Goal: Task Accomplishment & Management: Use online tool/utility

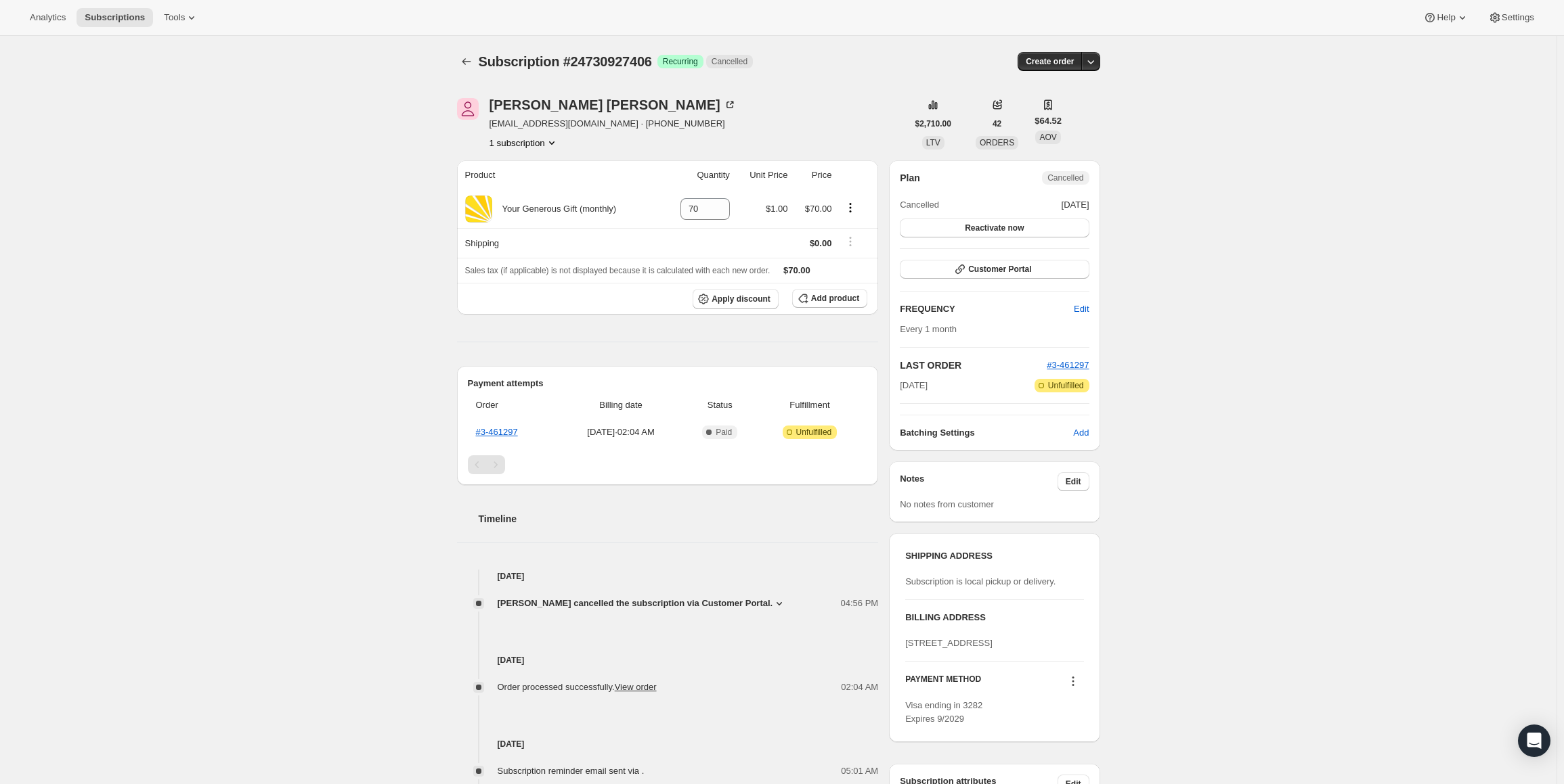
scroll to position [105, 0]
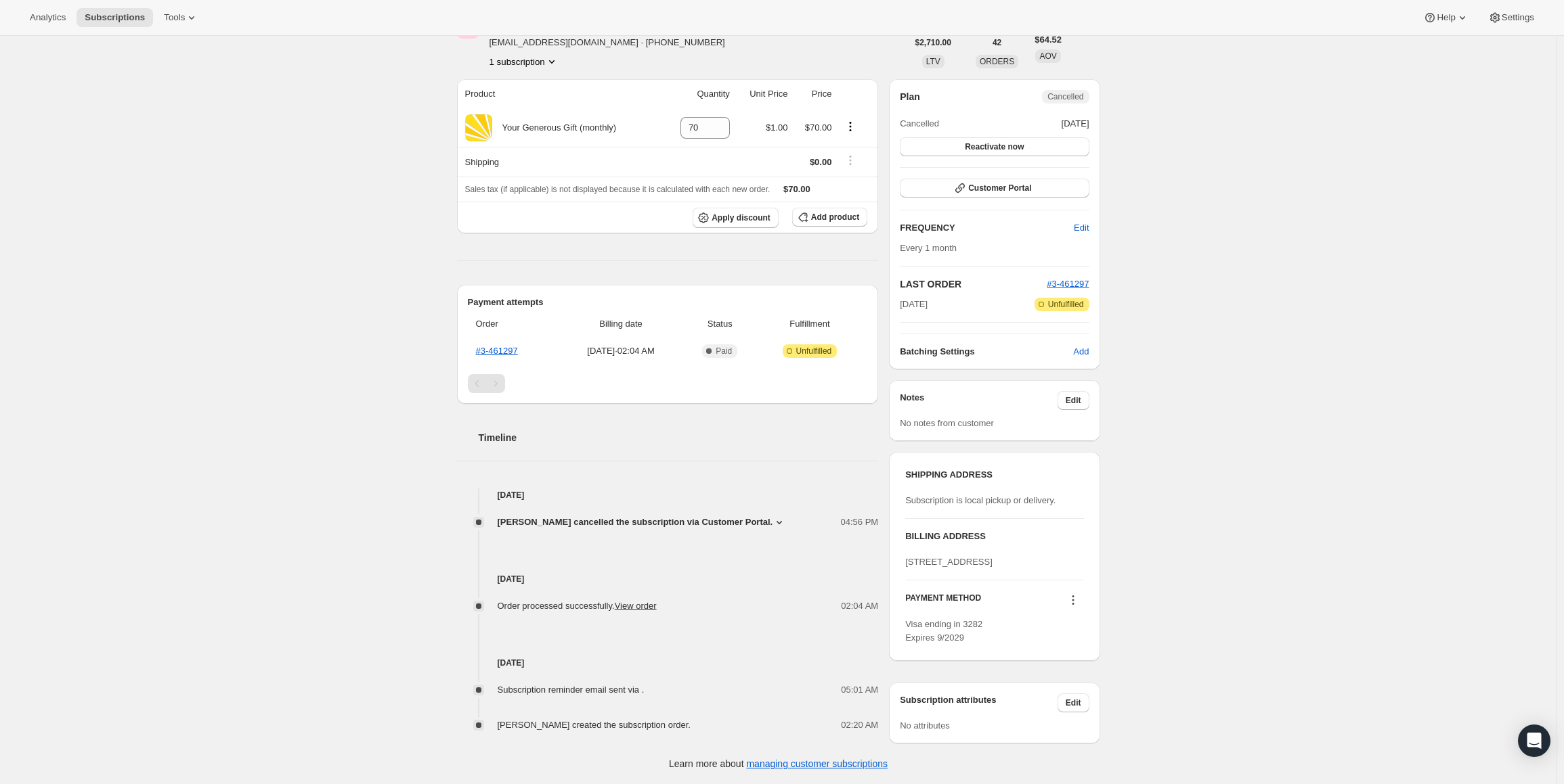
click at [1296, 423] on div "Subscription #24730927406. This page is ready Subscription #24730927406 Success…" at bounding box center [778, 369] width 1556 height 830
click at [505, 346] on link "#3-461297" at bounding box center [496, 351] width 42 height 10
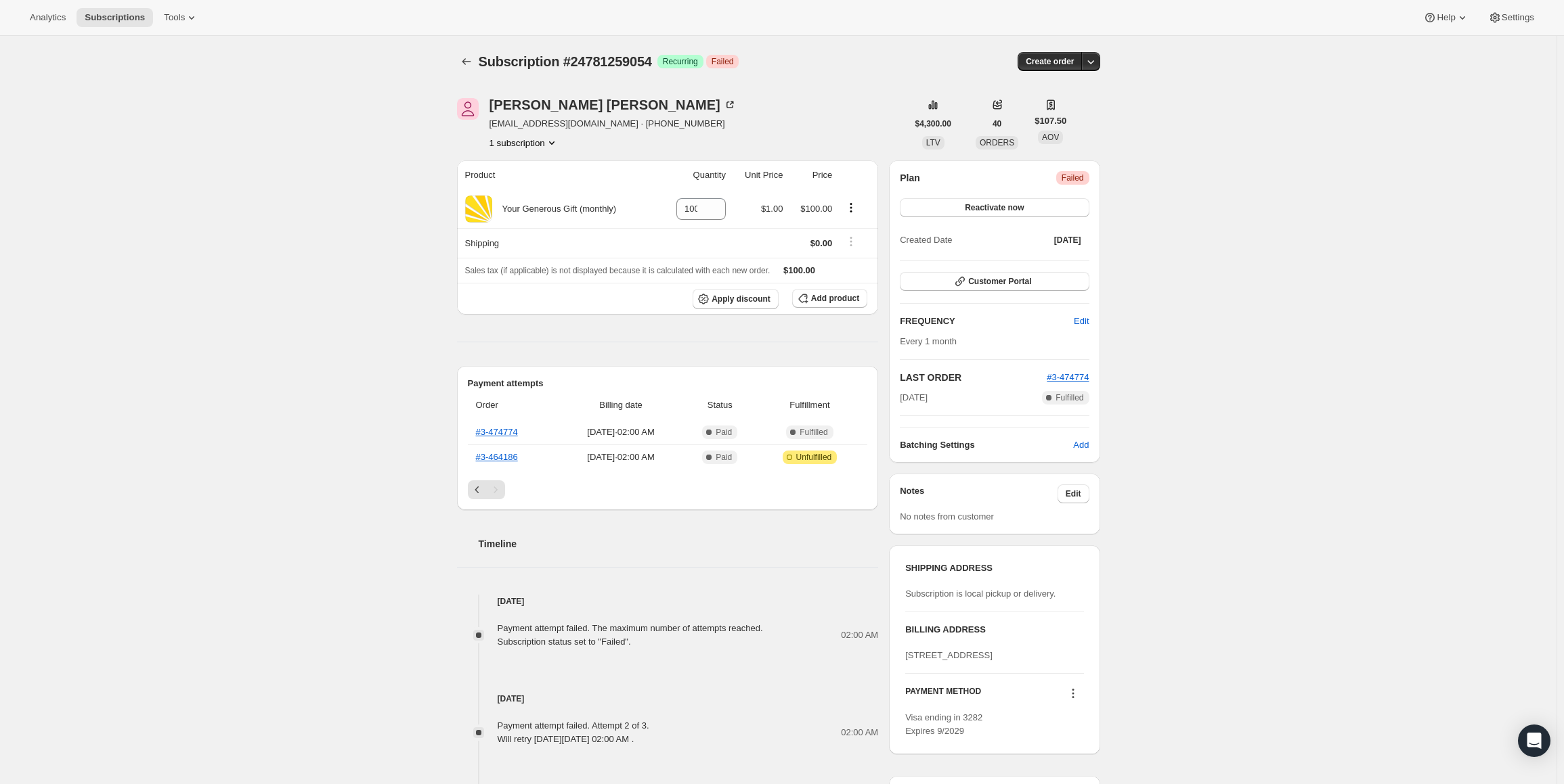
scroll to position [308, 0]
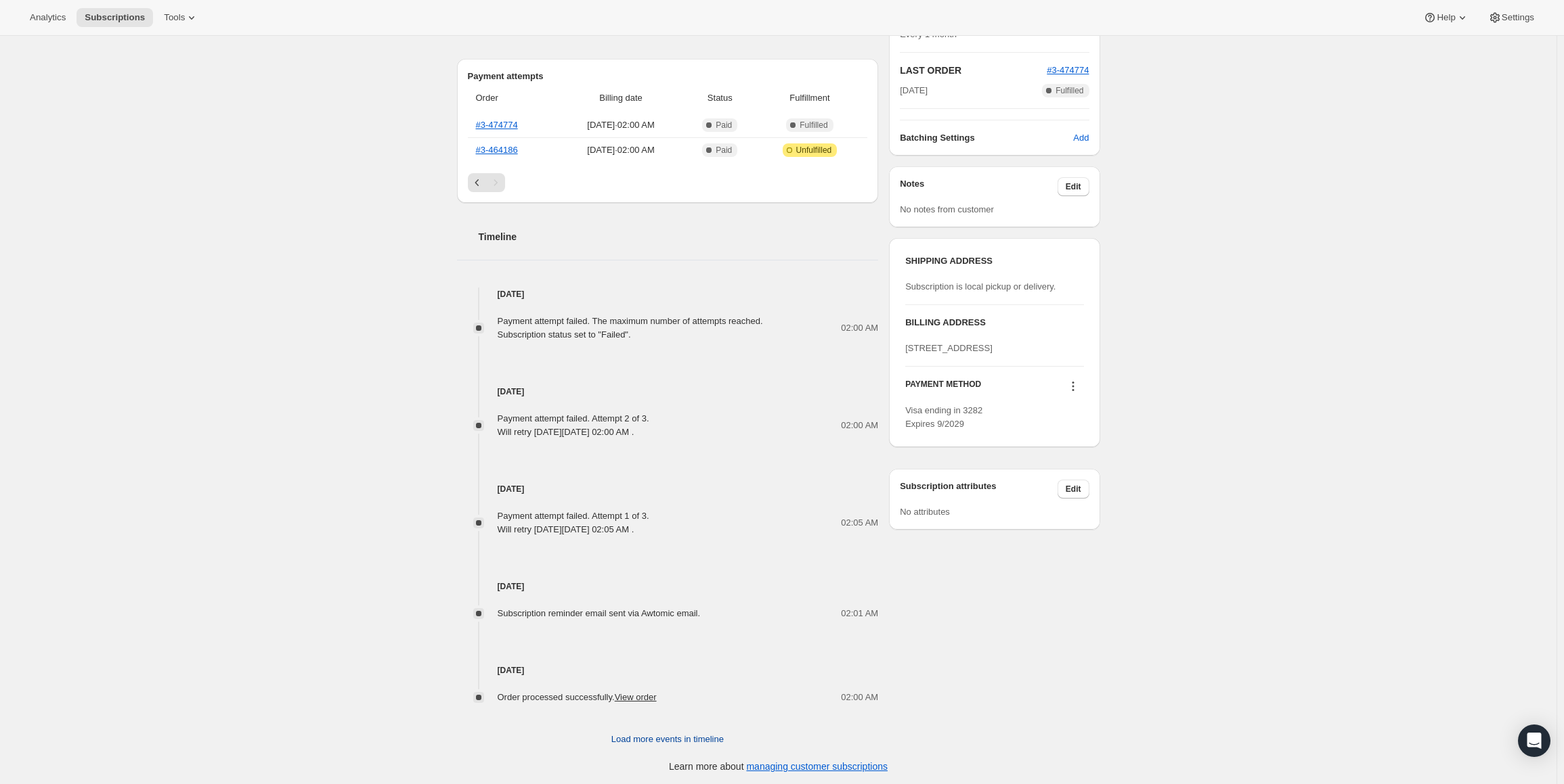
click at [687, 738] on span "Load more events in timeline" at bounding box center [668, 740] width 113 height 13
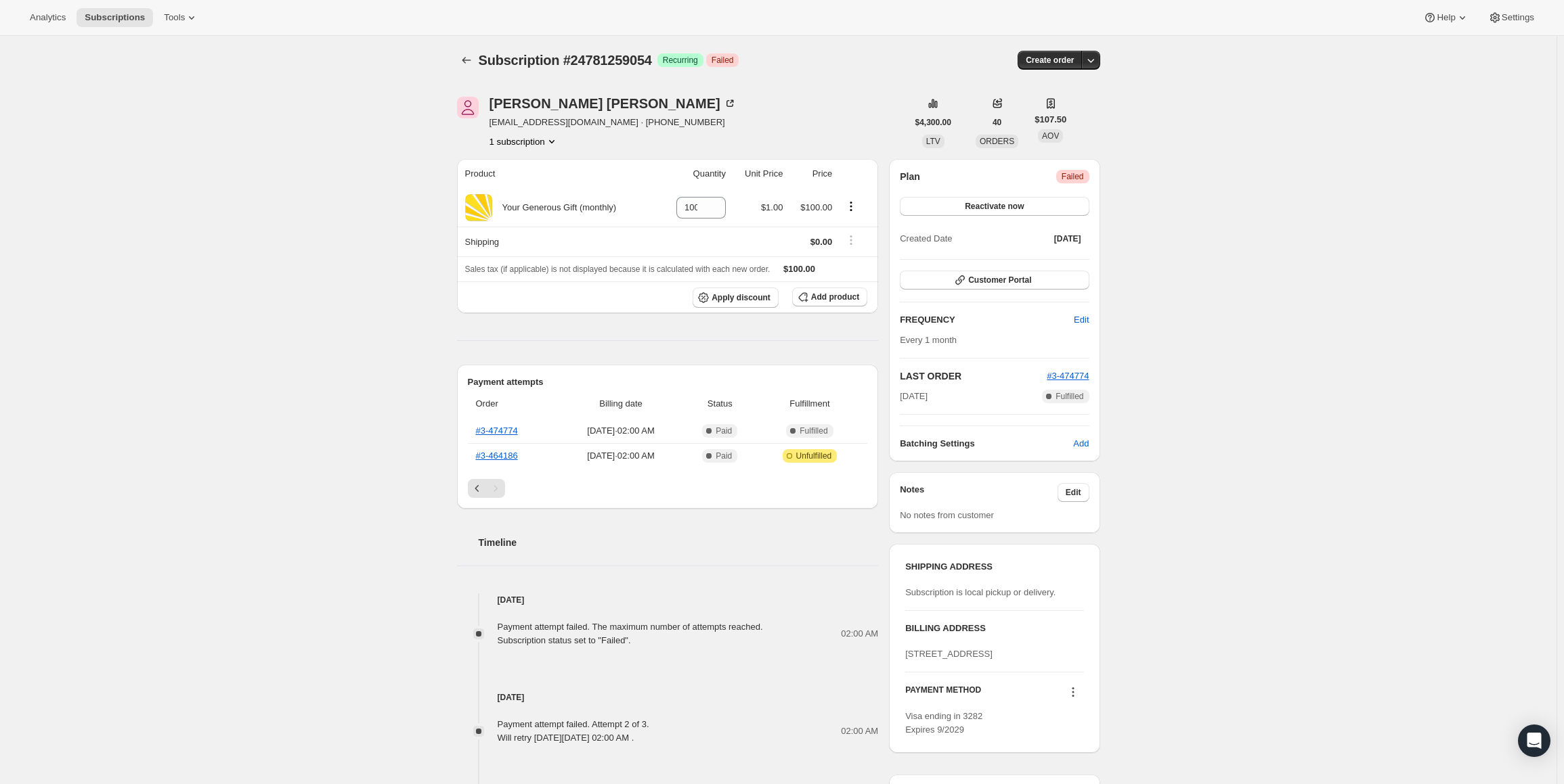
scroll to position [0, 0]
click at [505, 454] on link "#3-464186" at bounding box center [496, 457] width 42 height 10
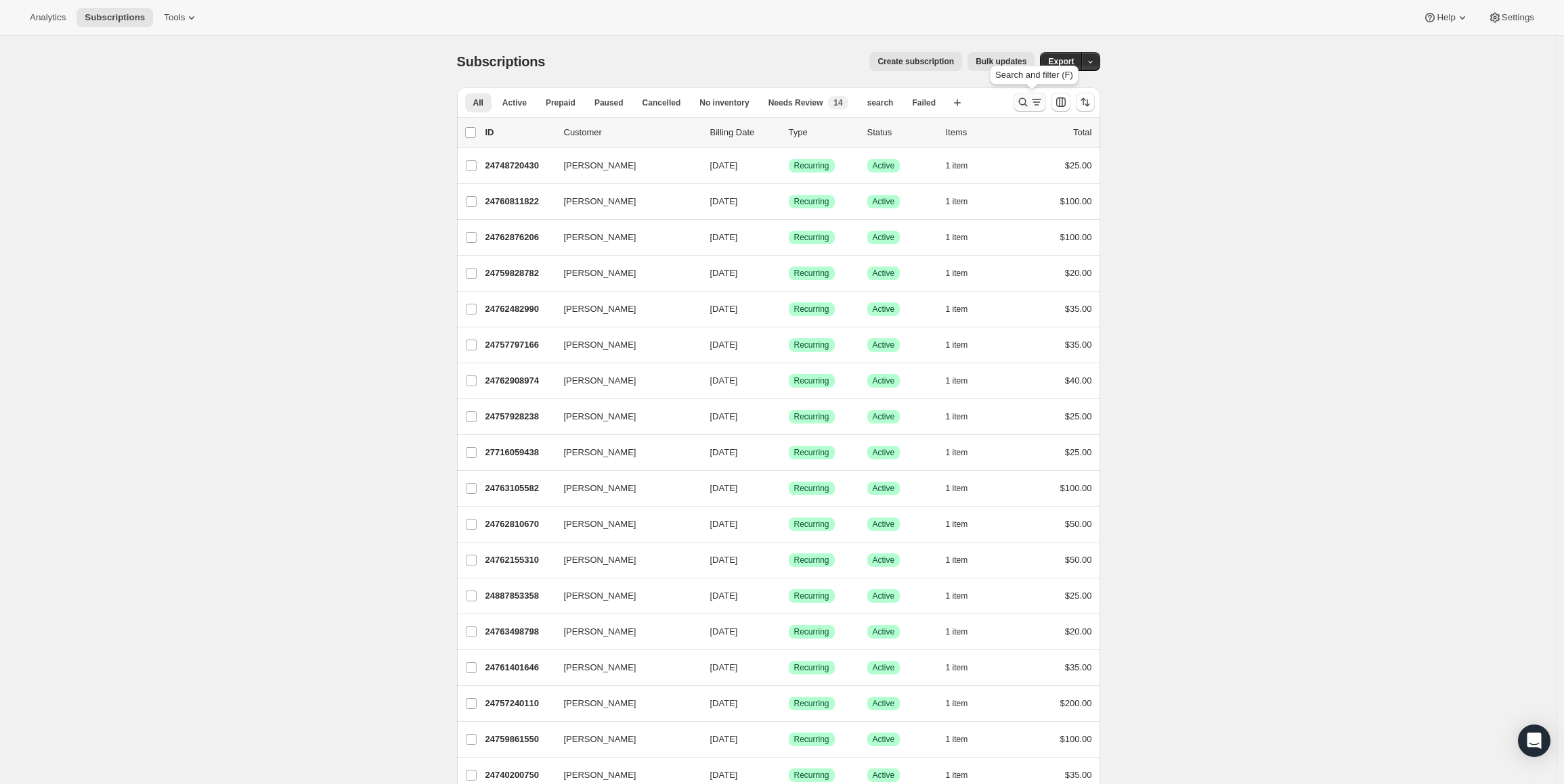
click at [1023, 99] on icon "Search and filter results" at bounding box center [1023, 102] width 13 height 13
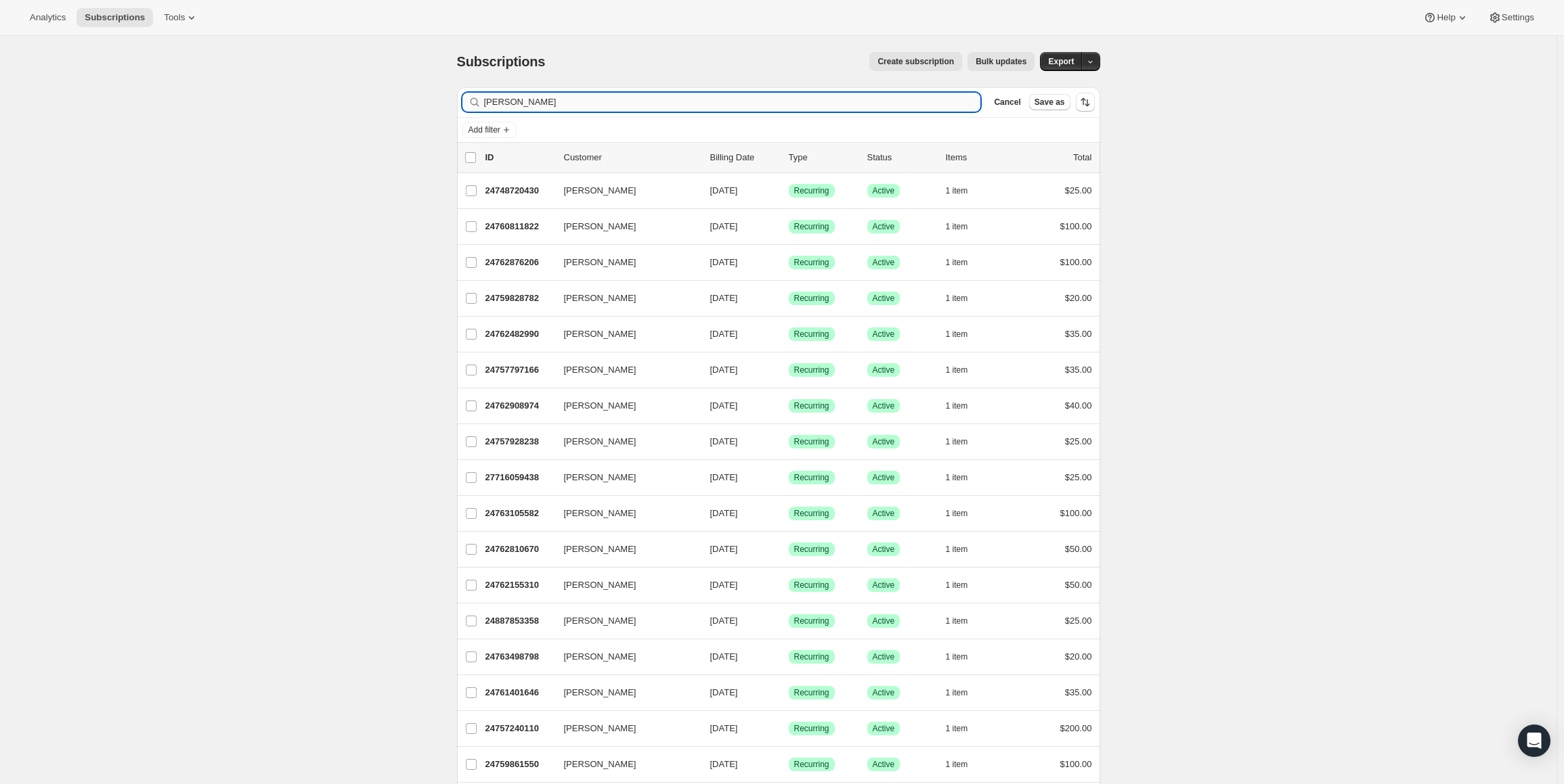
type input "kim offhaus"
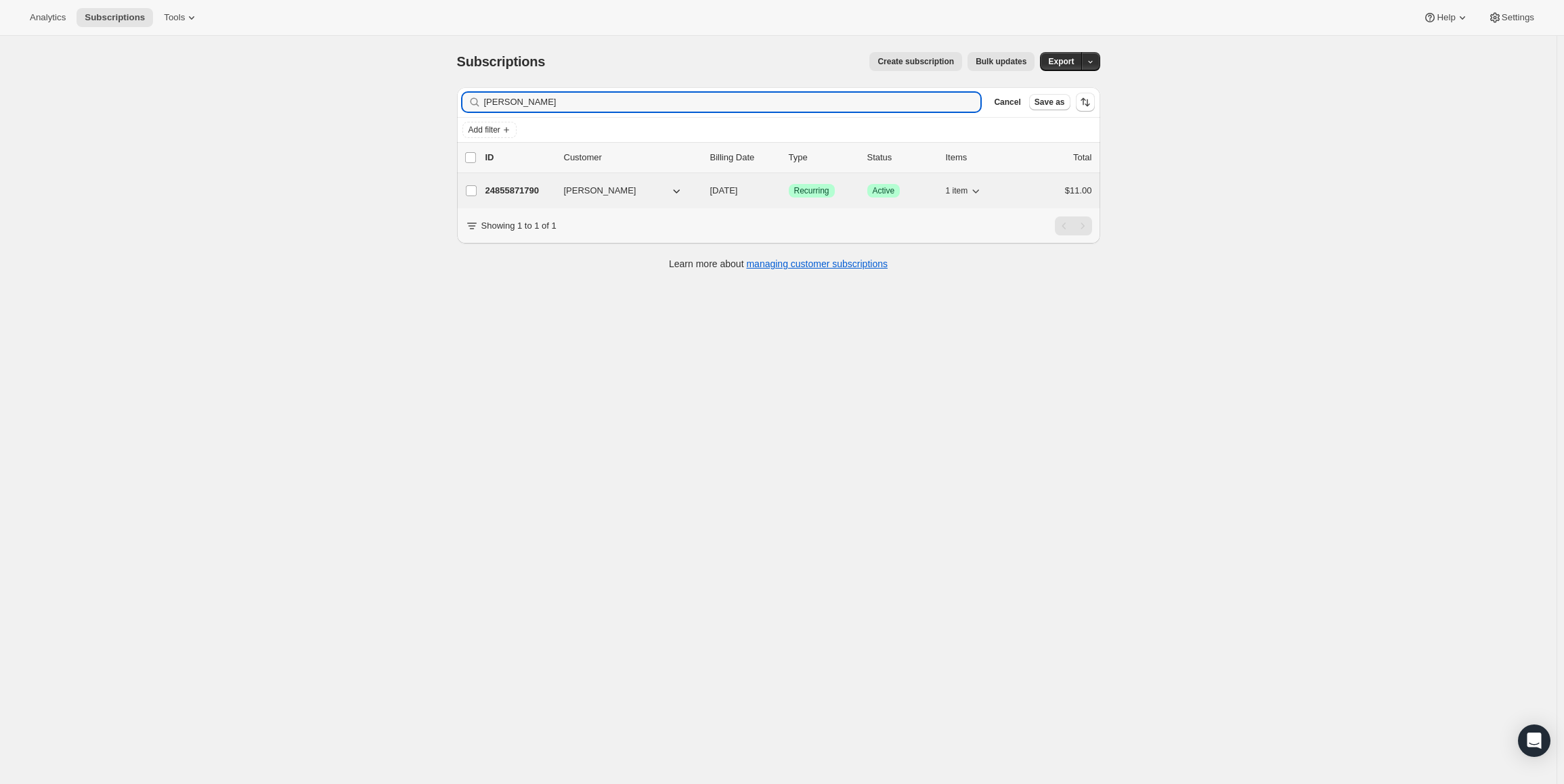
click at [523, 186] on p "24855871790" at bounding box center [519, 190] width 68 height 13
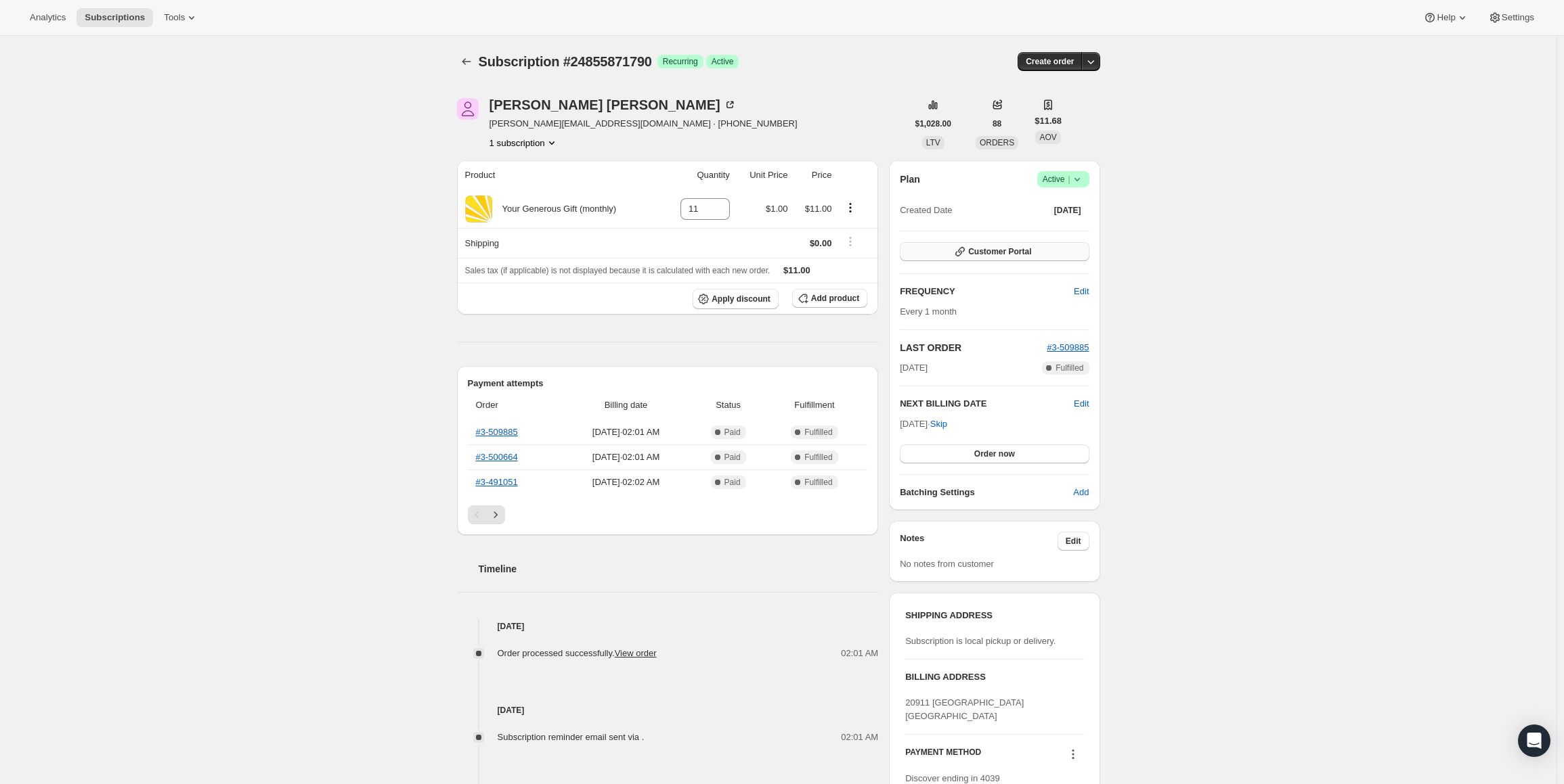
click at [996, 249] on span "Customer Portal" at bounding box center [999, 252] width 63 height 11
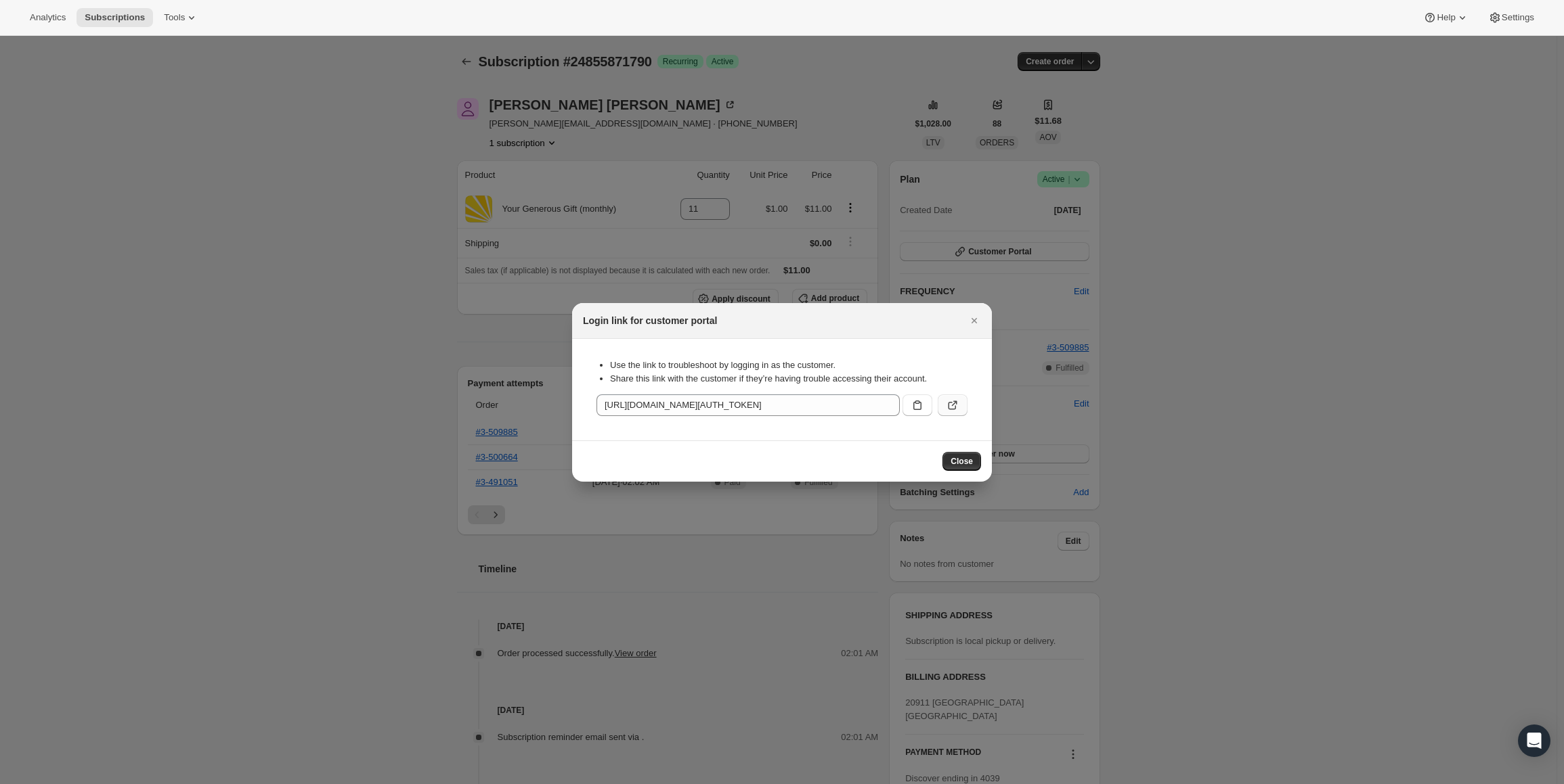
click at [955, 403] on icon ":rca:" at bounding box center [955, 403] width 6 height 6
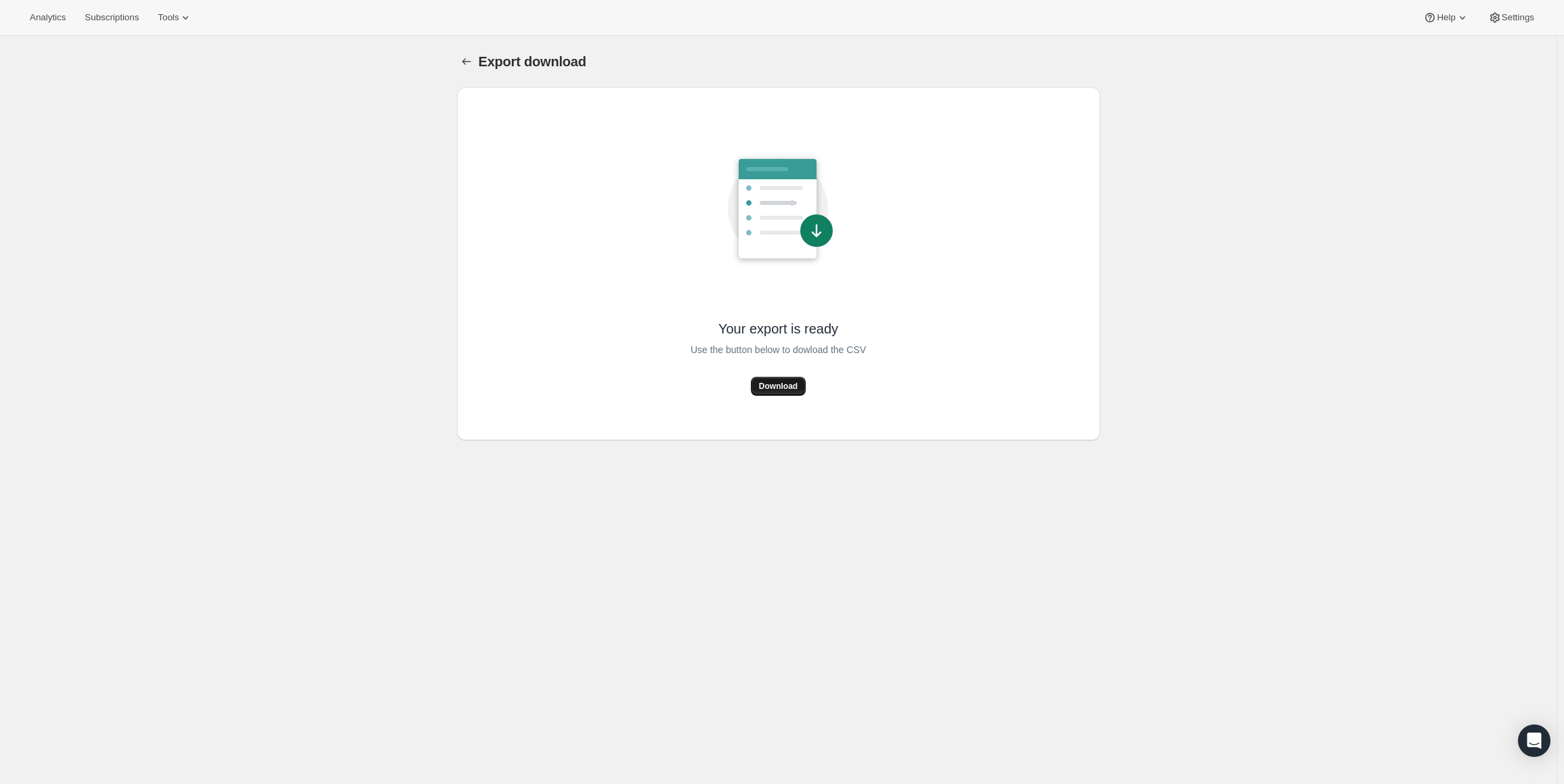
click at [785, 388] on span "Download" at bounding box center [778, 386] width 38 height 11
